Goal: Task Accomplishment & Management: Manage account settings

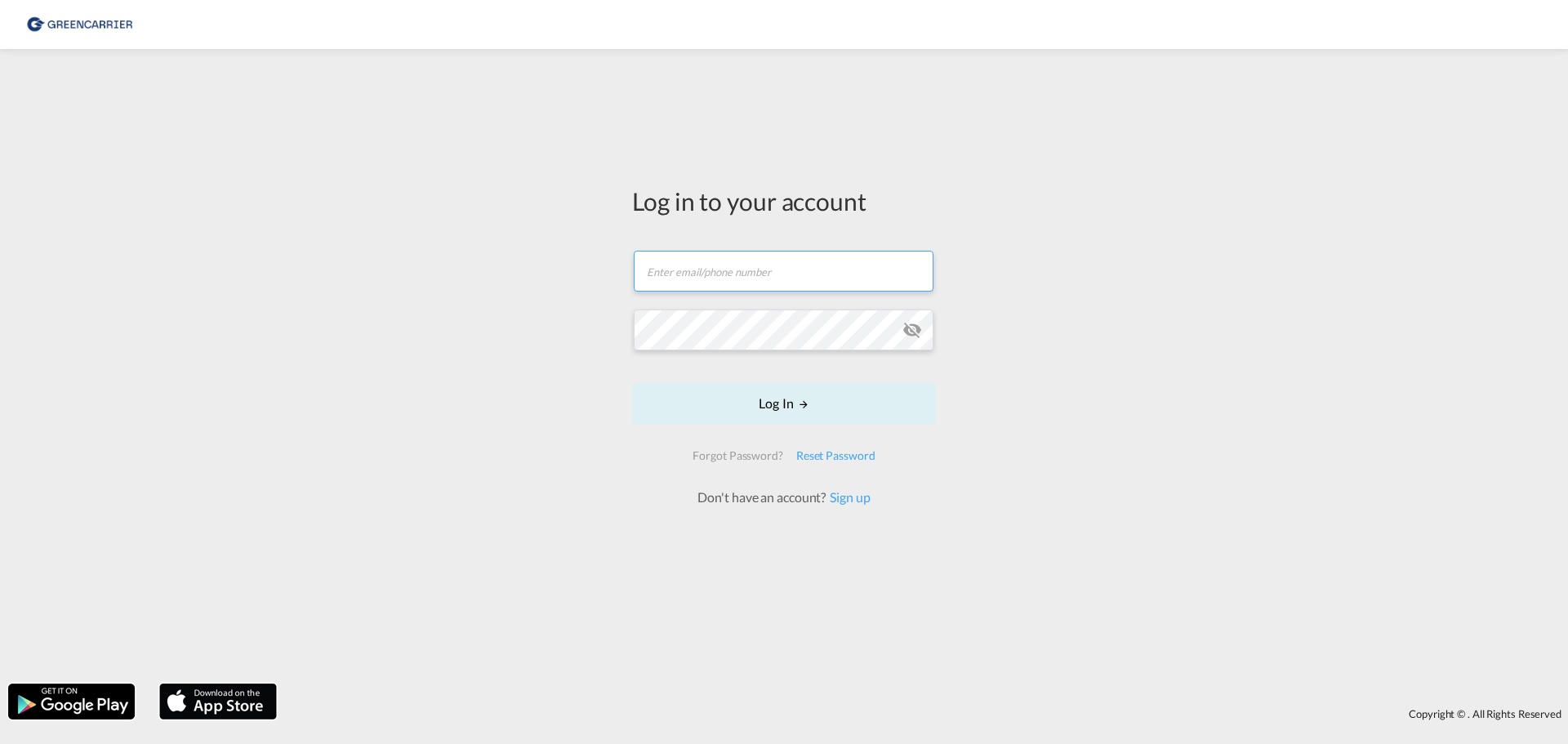
click at [751, 273] on input "text" at bounding box center [784, 270] width 300 height 41
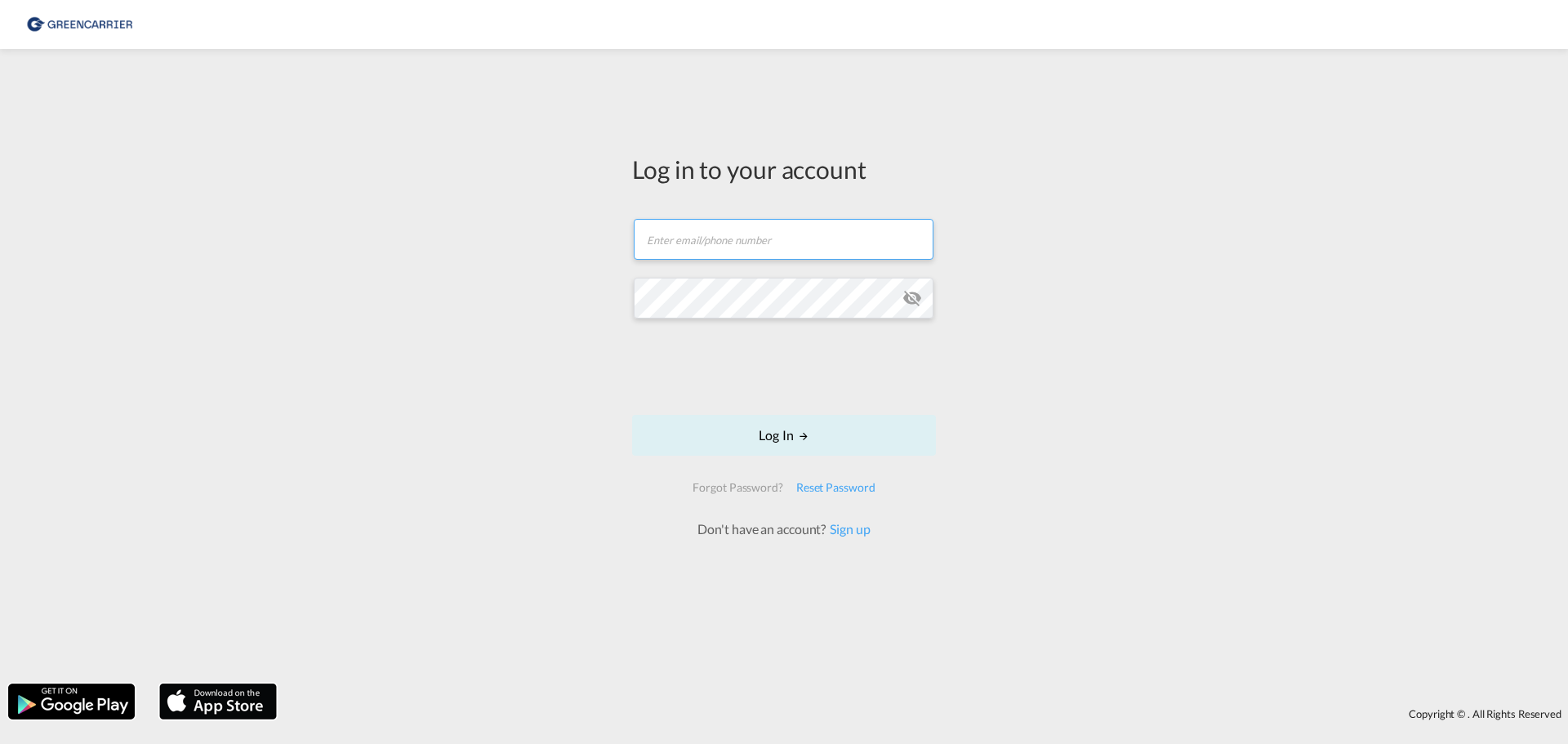
click at [744, 248] on input "text" at bounding box center [784, 239] width 300 height 41
type input "[PERSON_NAME][EMAIL_ADDRESS][PERSON_NAME][DOMAIN_NAME]"
click at [793, 447] on button "Log In" at bounding box center [784, 436] width 304 height 41
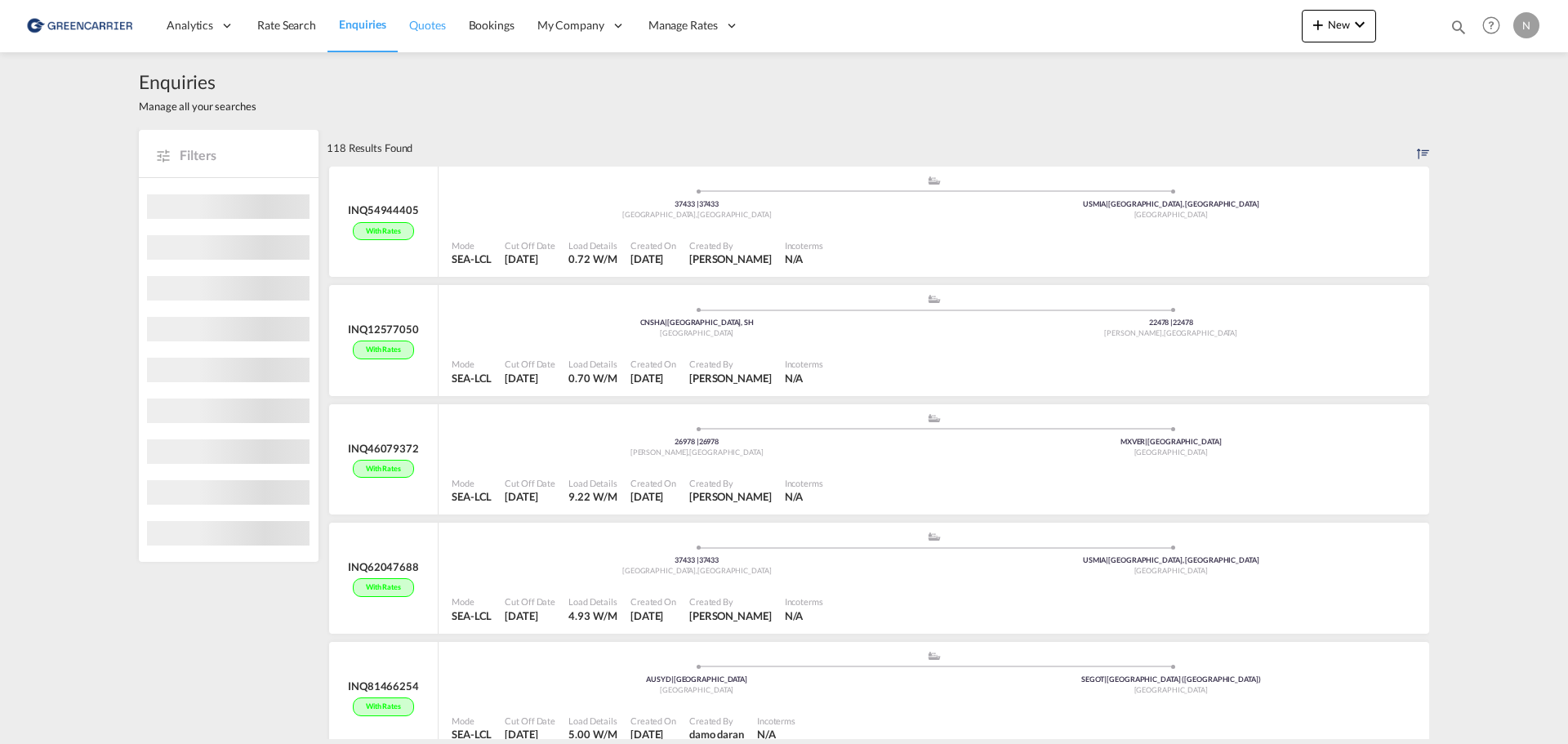
click at [418, 21] on span "Quotes" at bounding box center [427, 24] width 36 height 14
